Goal: Task Accomplishment & Management: Manage account settings

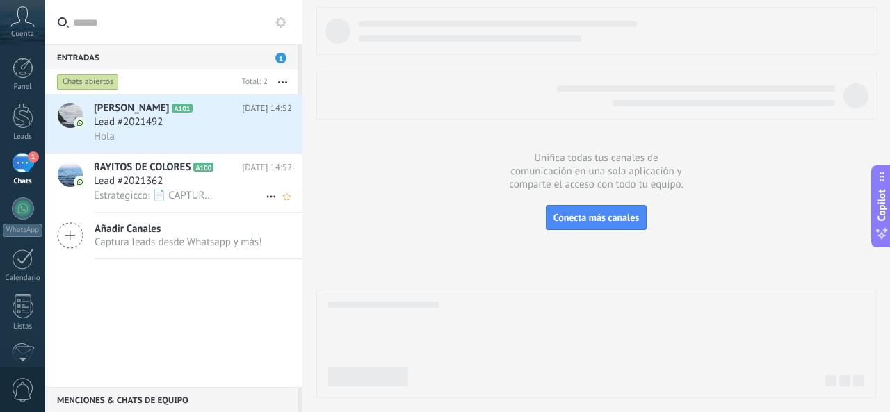
click at [132, 188] on span "Lead #2021362" at bounding box center [128, 181] width 69 height 14
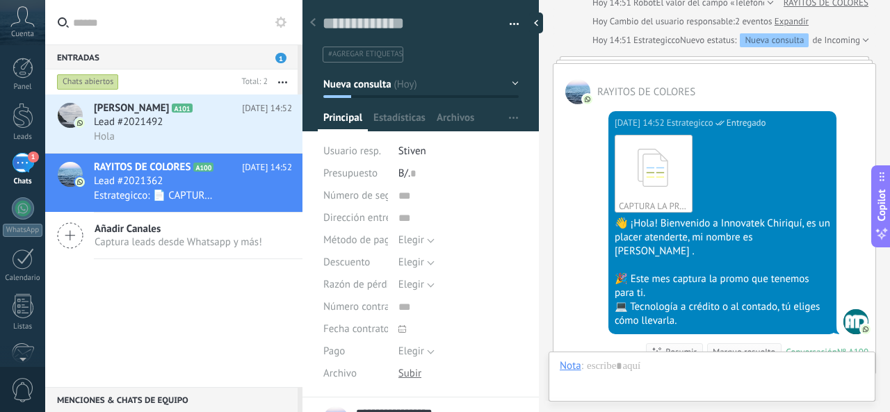
scroll to position [21, 0]
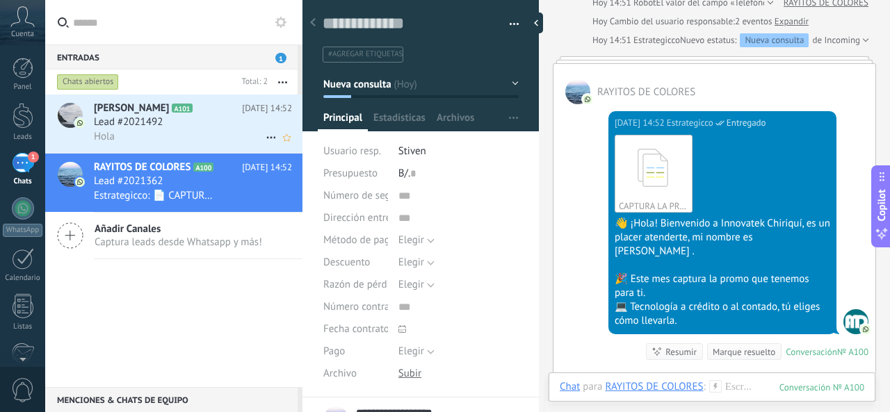
click at [152, 126] on span "Lead #2021492" at bounding box center [128, 122] width 69 height 14
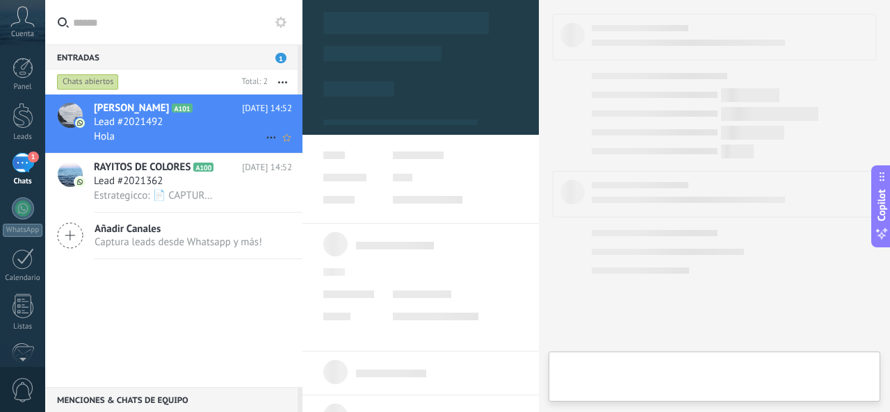
type textarea "**********"
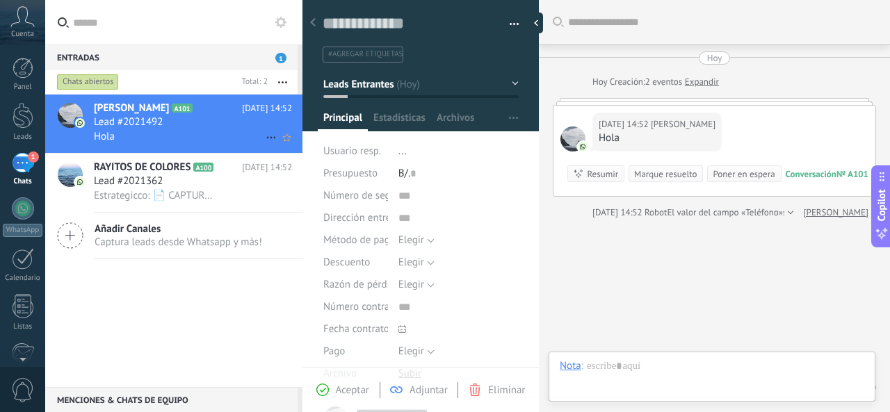
scroll to position [49, 0]
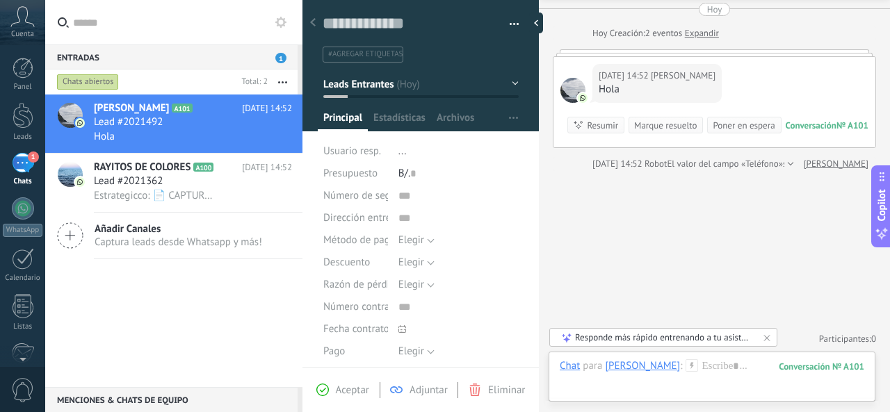
click at [187, 36] on input "text" at bounding box center [182, 22] width 218 height 44
